Goal: Information Seeking & Learning: Learn about a topic

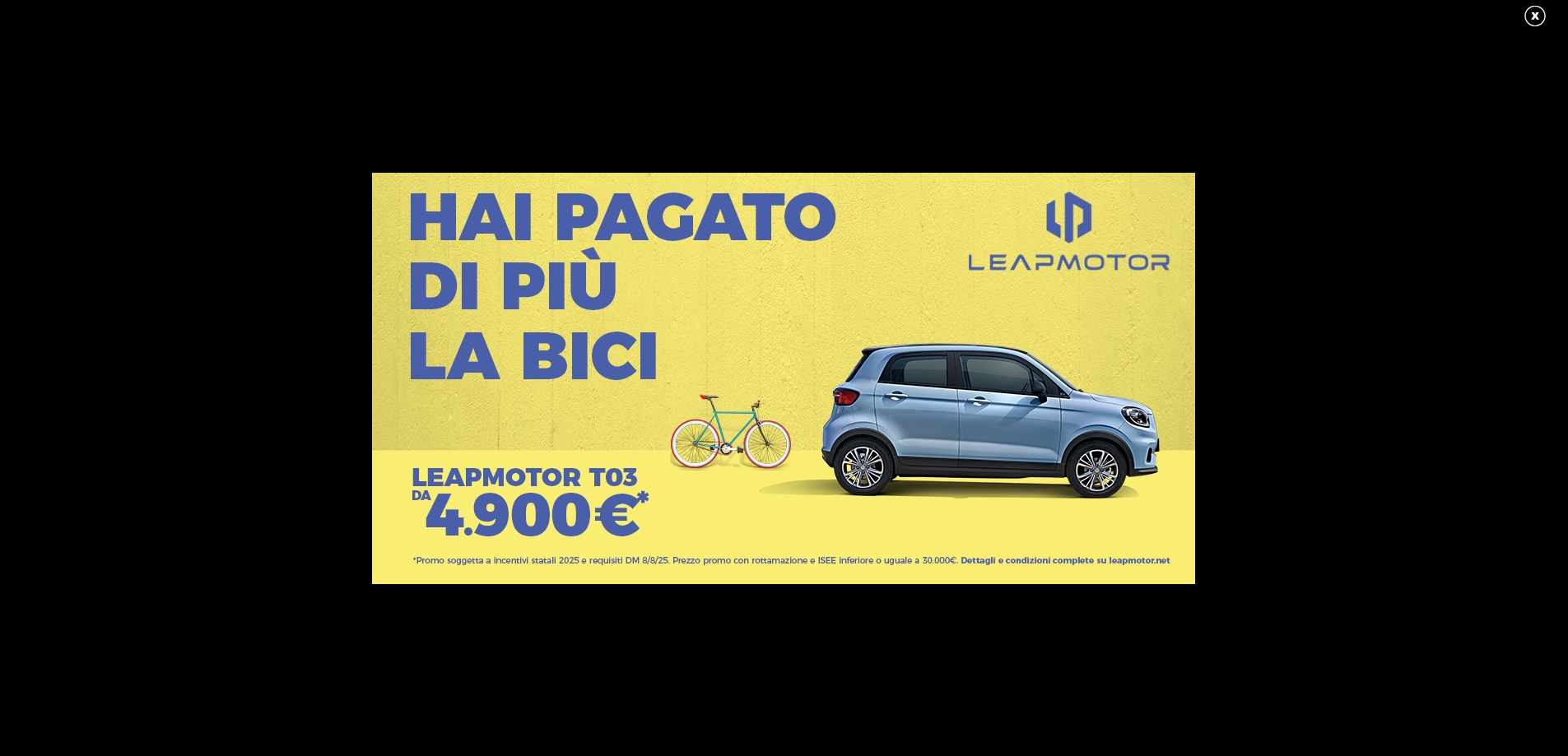
click at [1534, 16] on link at bounding box center [1543, 16] width 41 height 24
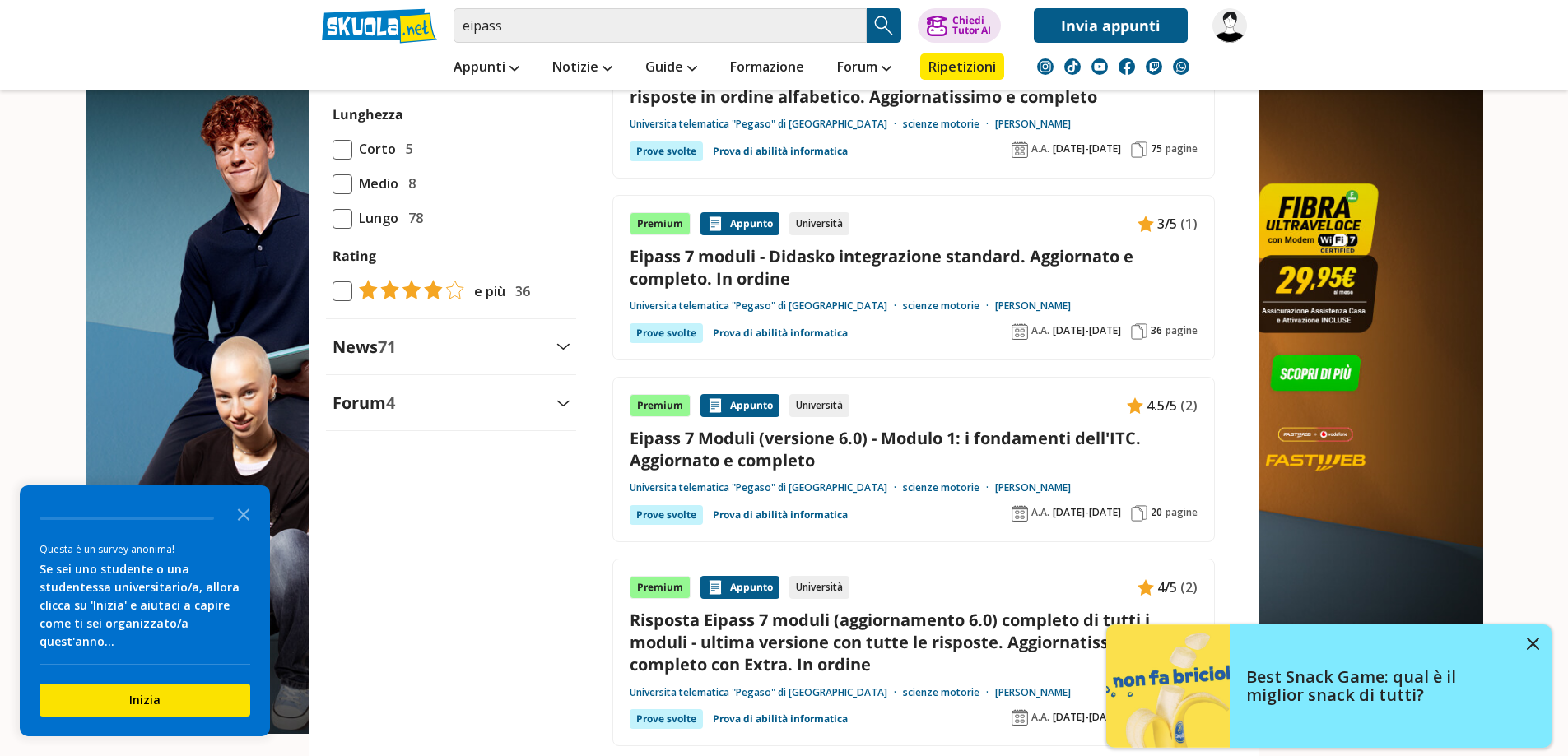
scroll to position [1810, 0]
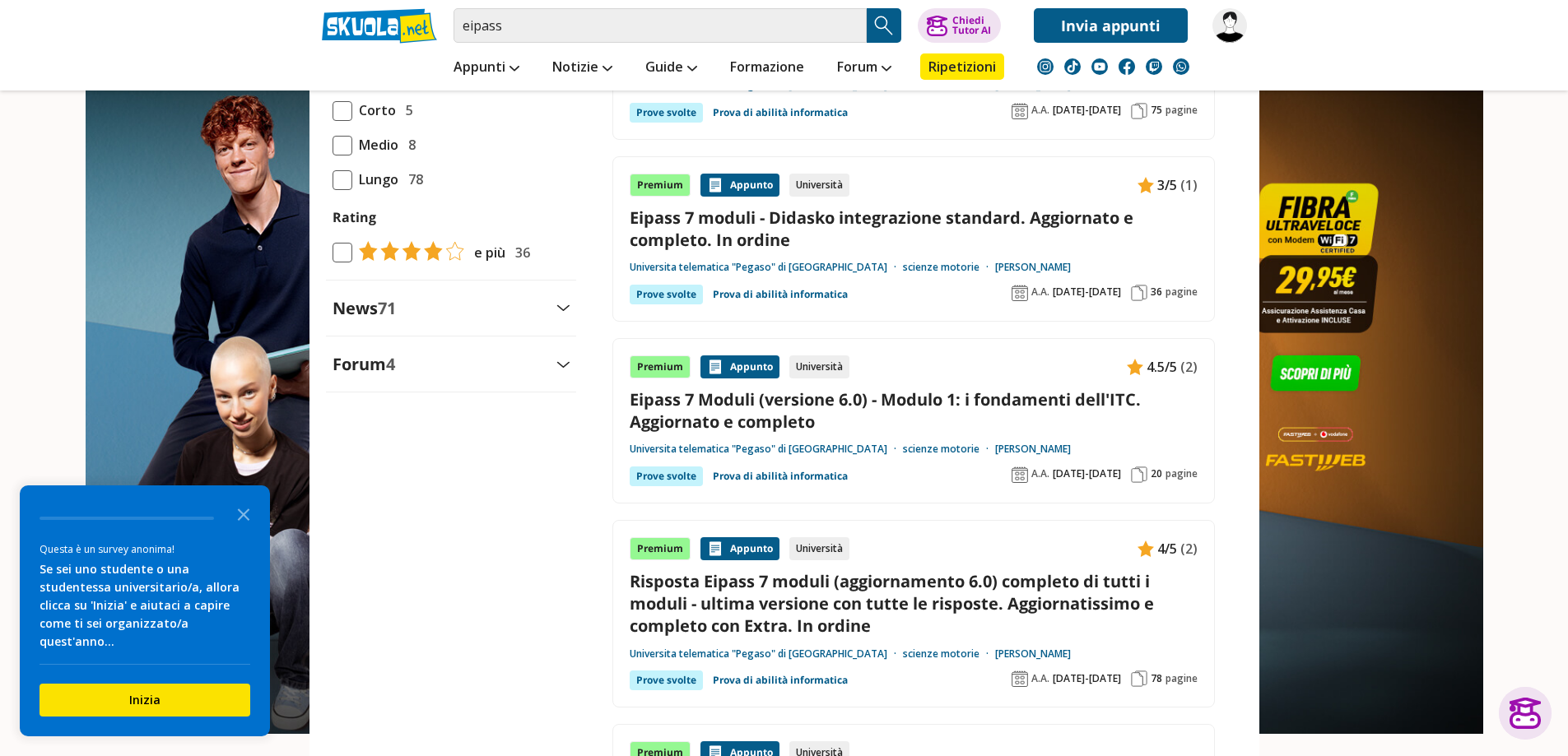
click at [751, 221] on link "Eipass 7 moduli - Didasko integrazione standard. Aggiornato e completo. In ordi…" at bounding box center [913, 228] width 568 height 44
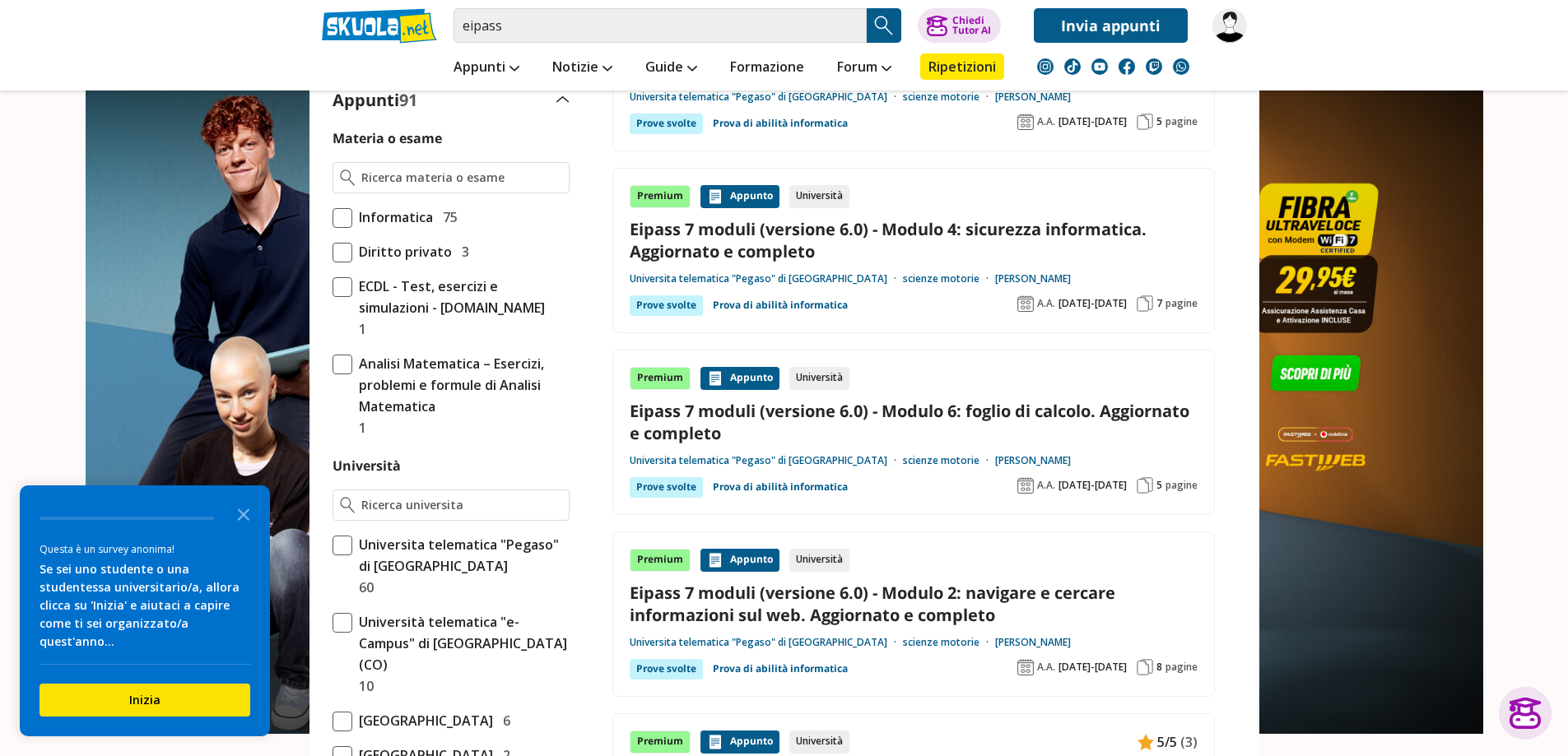
scroll to position [0, 0]
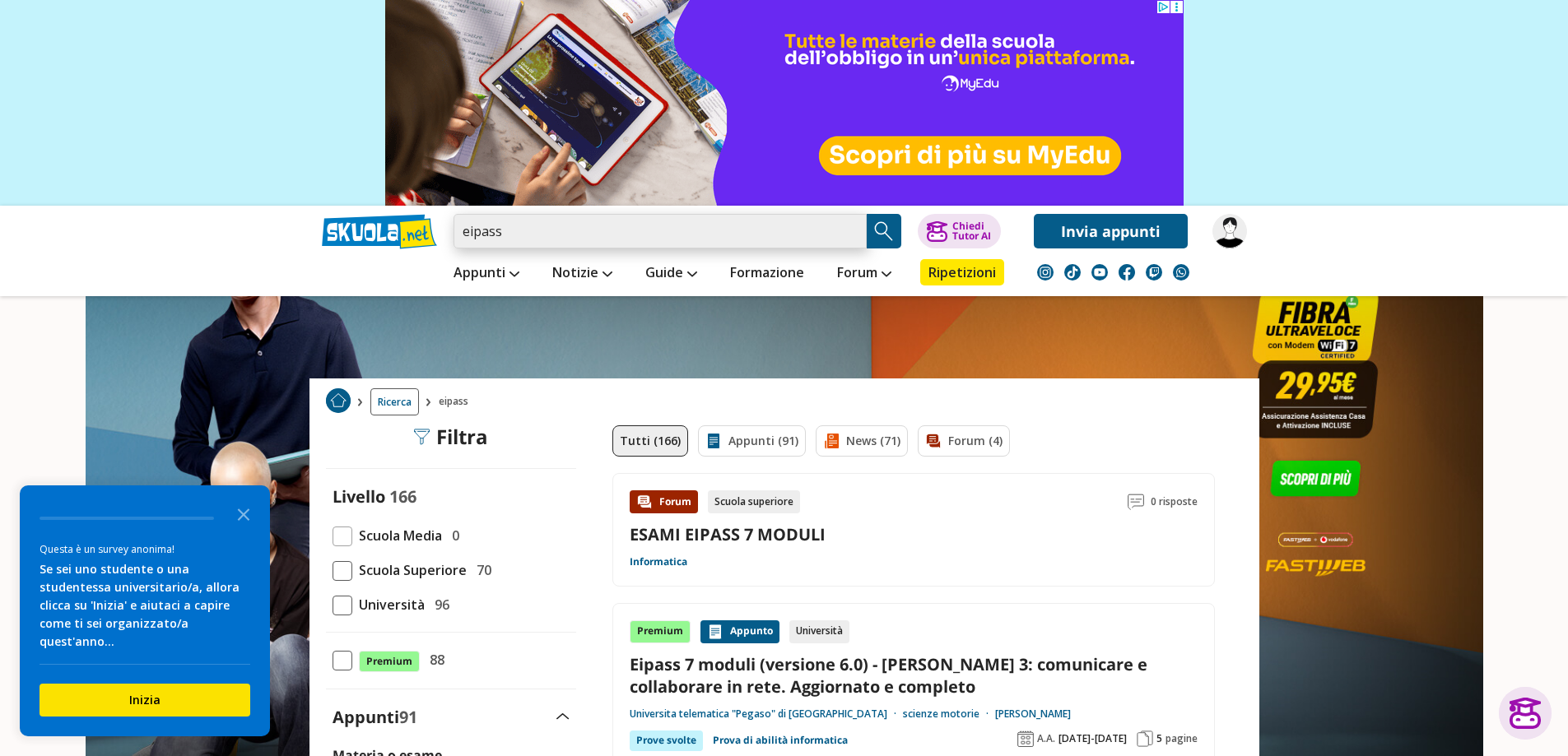
click at [527, 231] on input "eipass" at bounding box center [660, 231] width 413 height 34
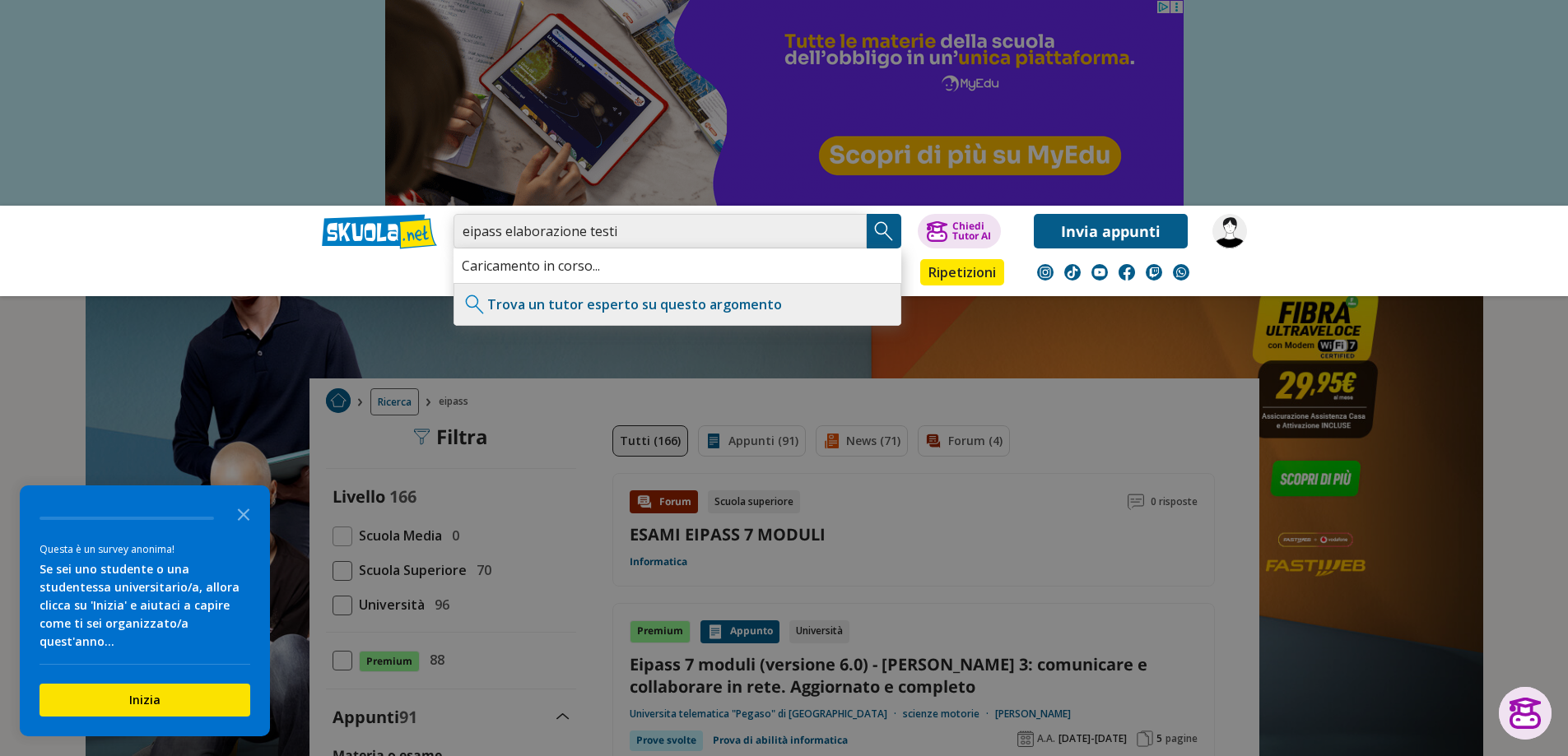
type input "eipass elaborazione testi"
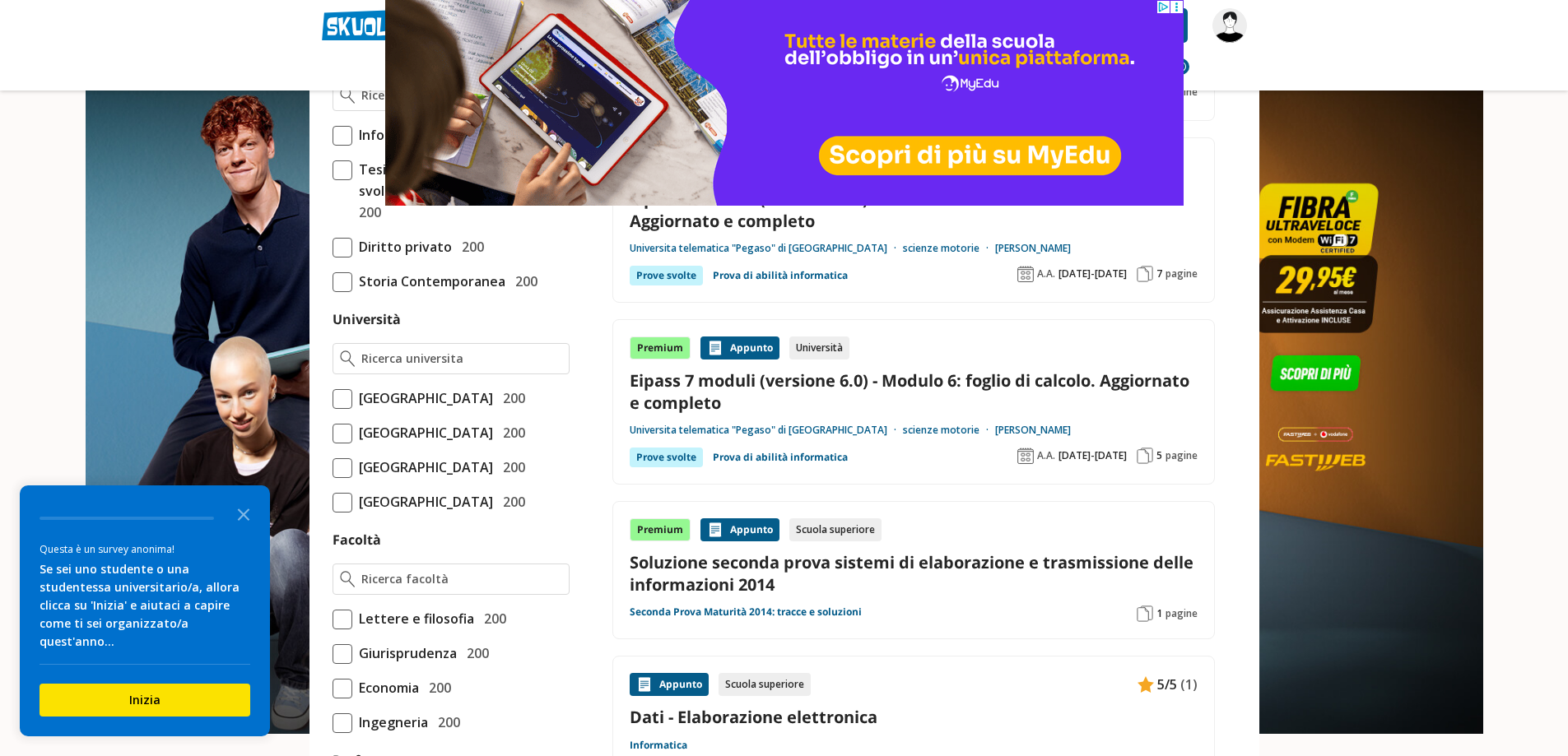
scroll to position [576, 0]
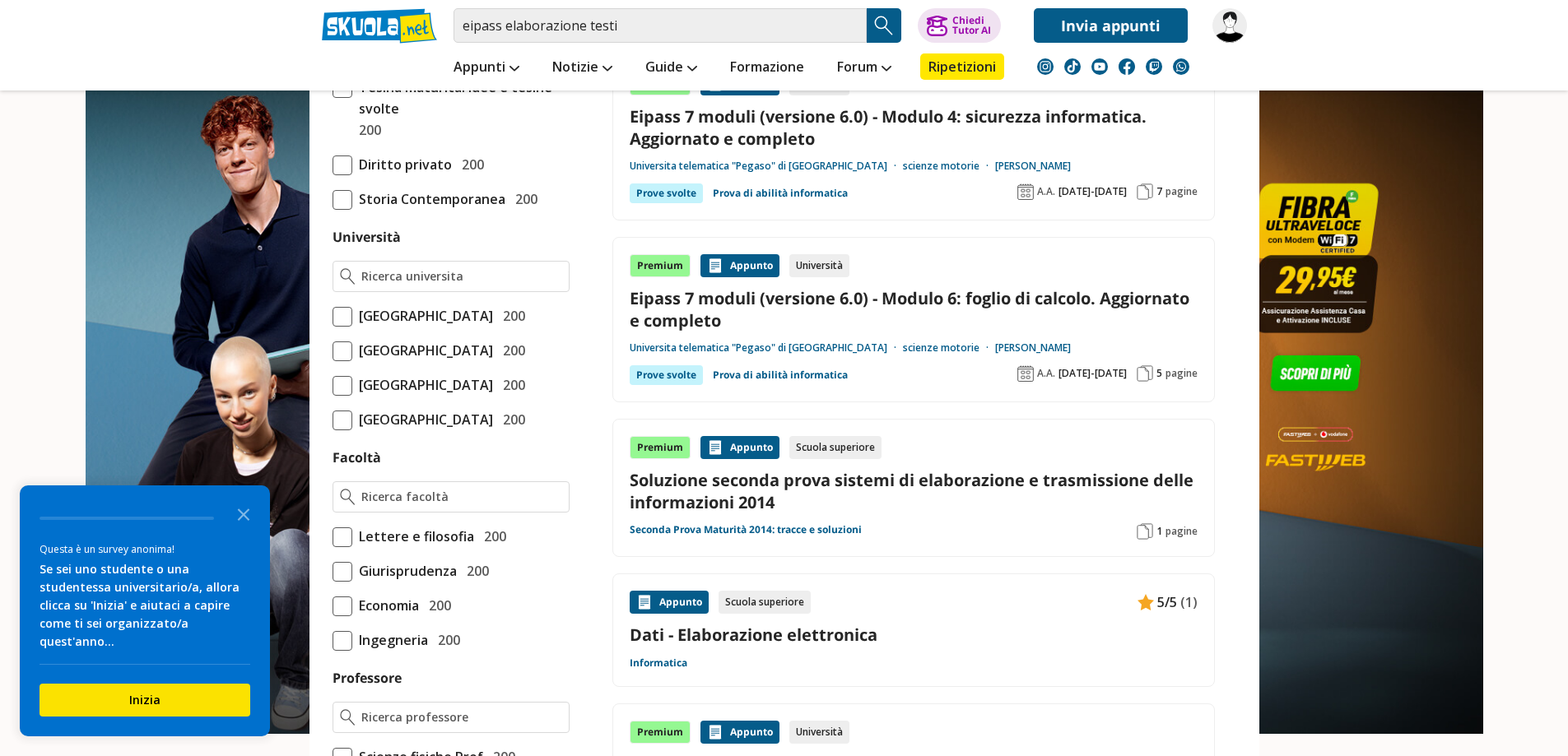
click at [928, 485] on link "Soluzione seconda prova sistemi di elaborazione e trasmissione delle informazio…" at bounding box center [913, 491] width 568 height 44
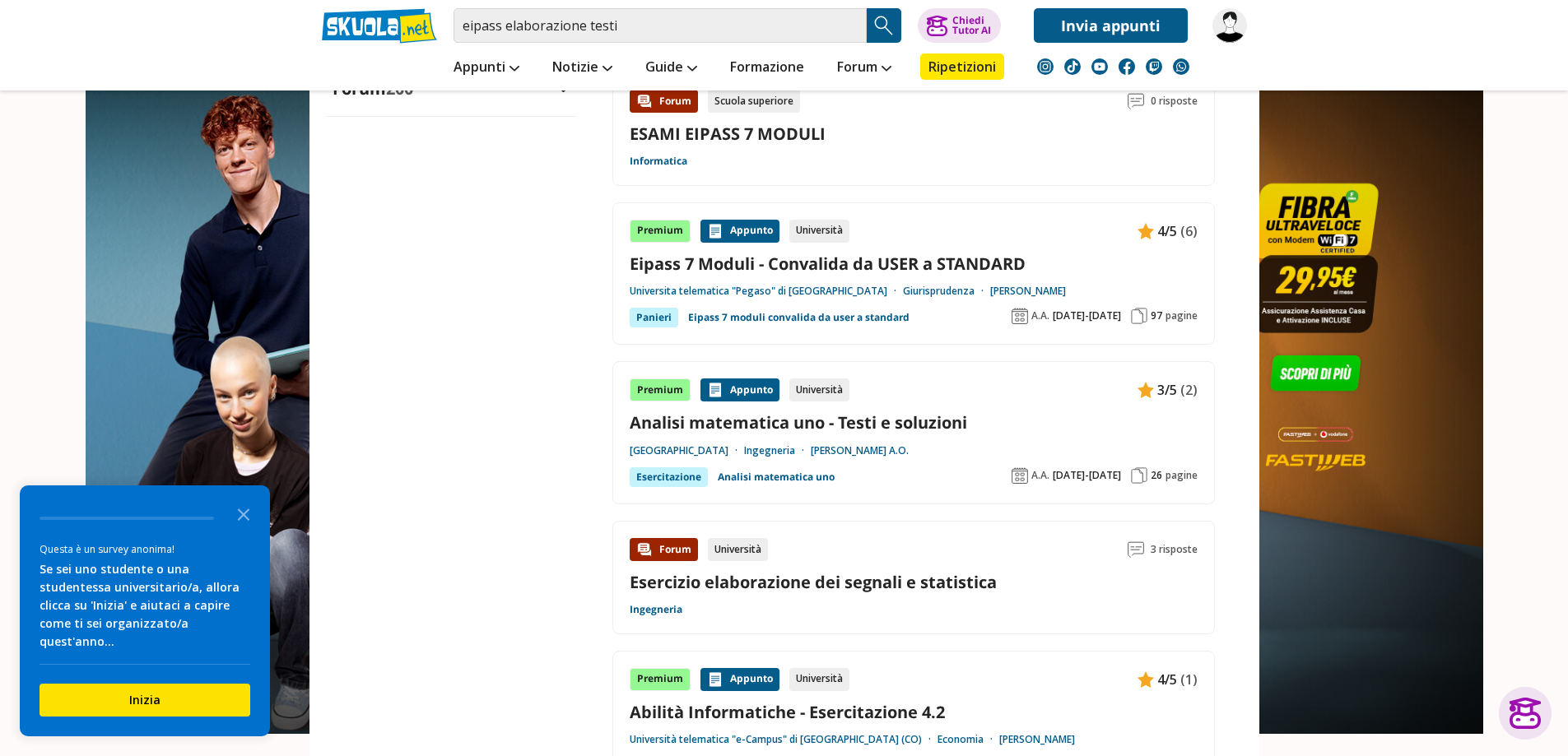
scroll to position [1892, 0]
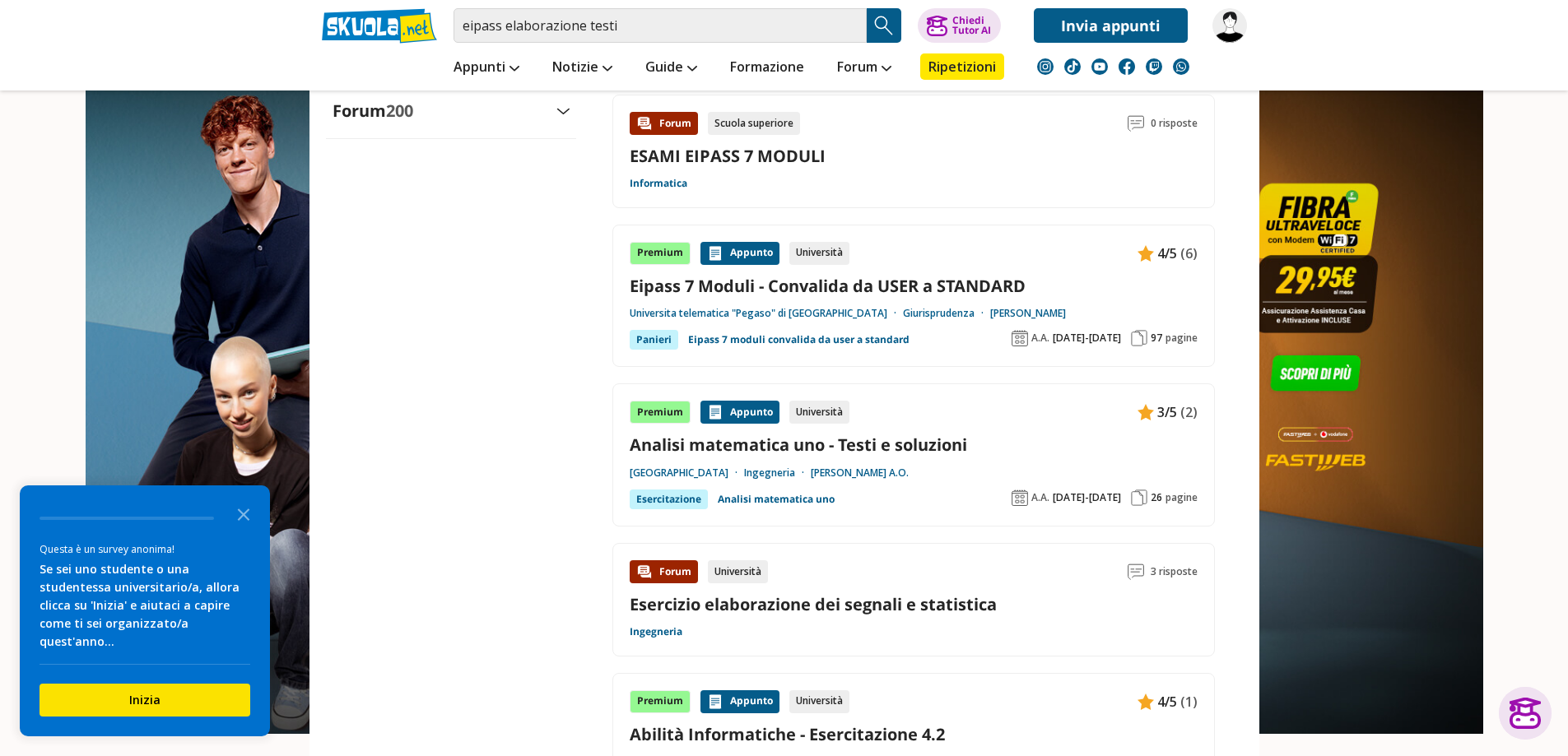
click at [678, 455] on link "Analisi matematica uno - Testi e soluzioni" at bounding box center [913, 445] width 568 height 23
